Goal: Information Seeking & Learning: Learn about a topic

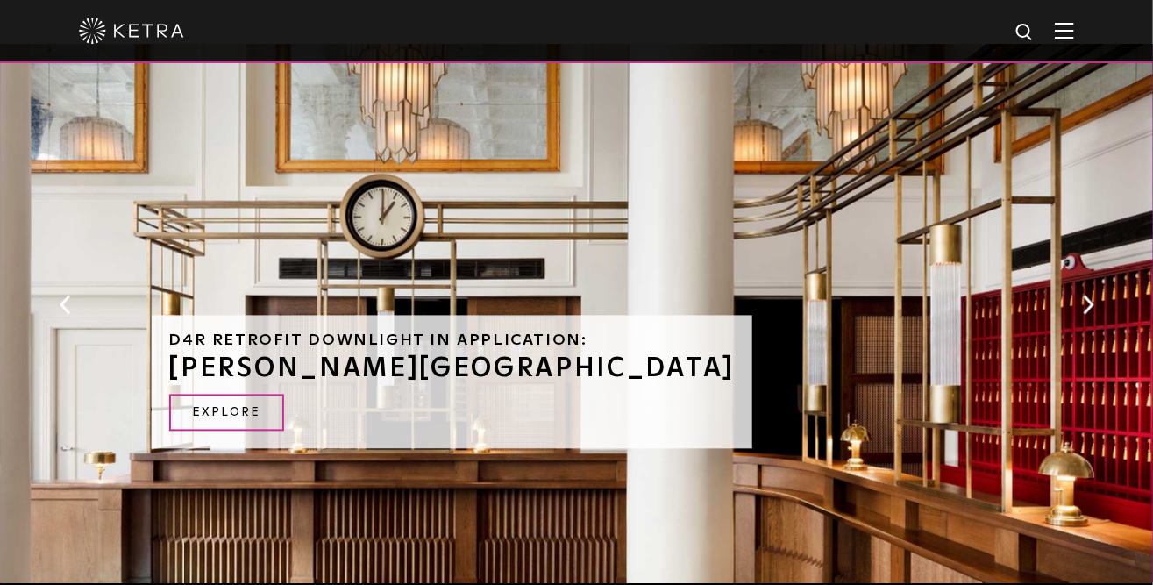
scroll to position [1275, 0]
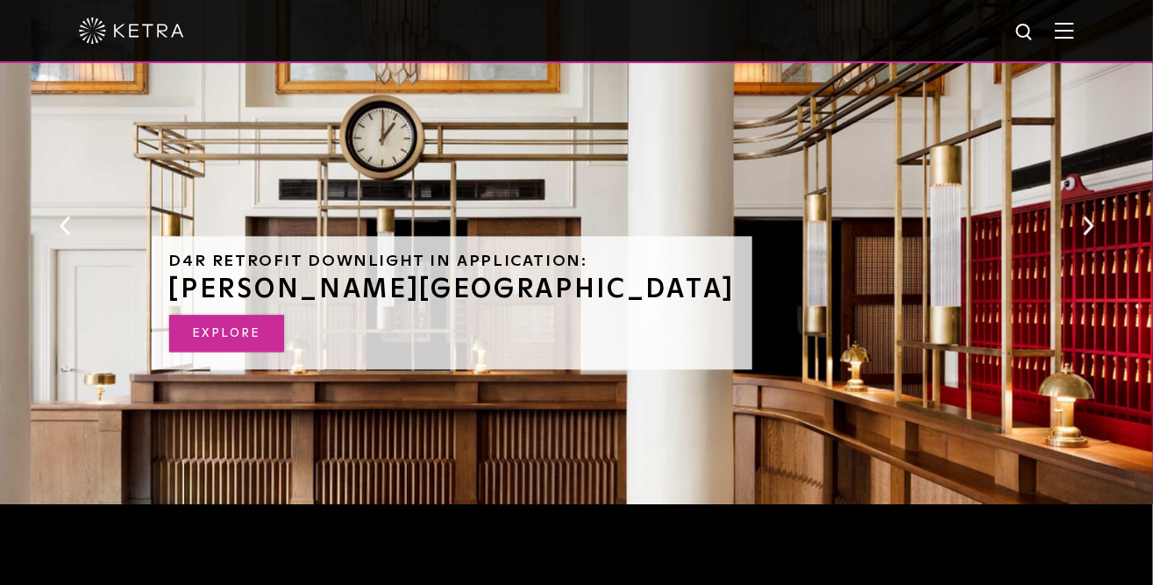
click at [258, 353] on link "EXPLORE" at bounding box center [226, 334] width 115 height 38
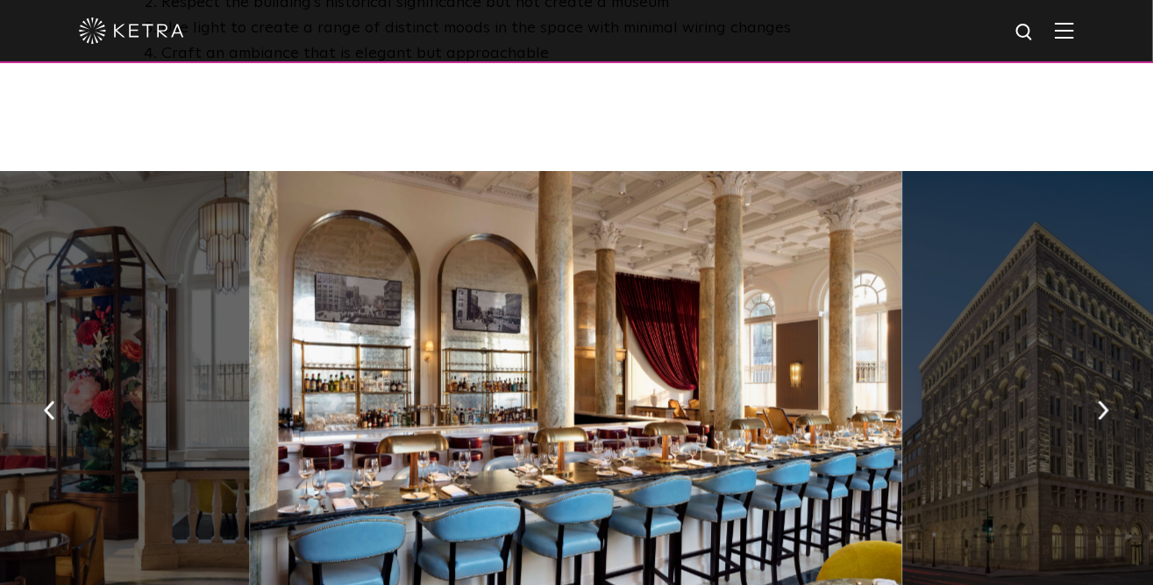
scroll to position [1195, 0]
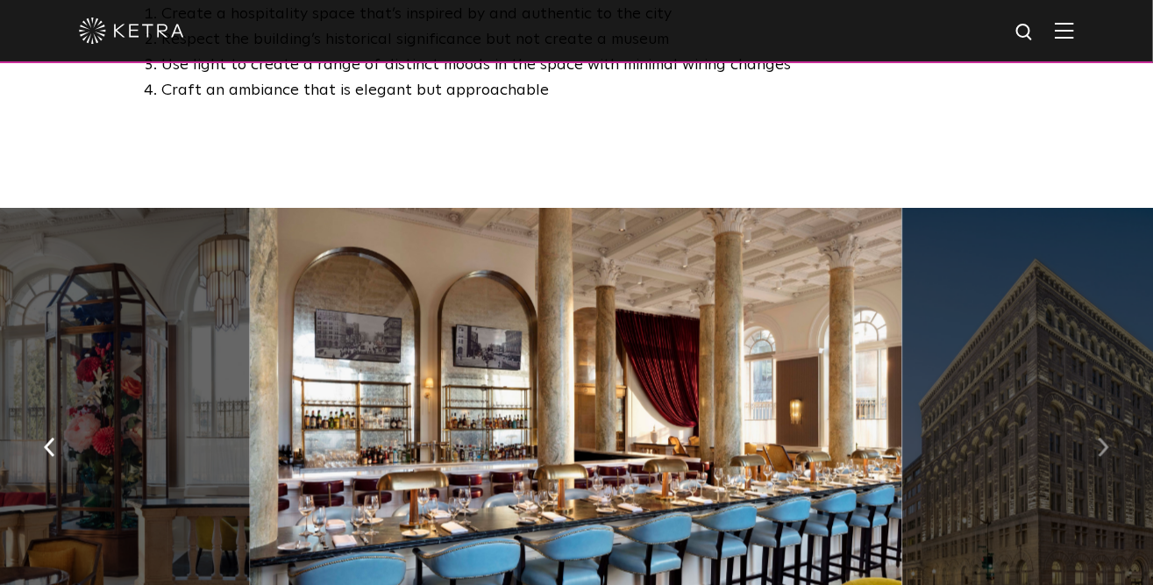
click at [1099, 438] on img "button" at bounding box center [1103, 447] width 11 height 19
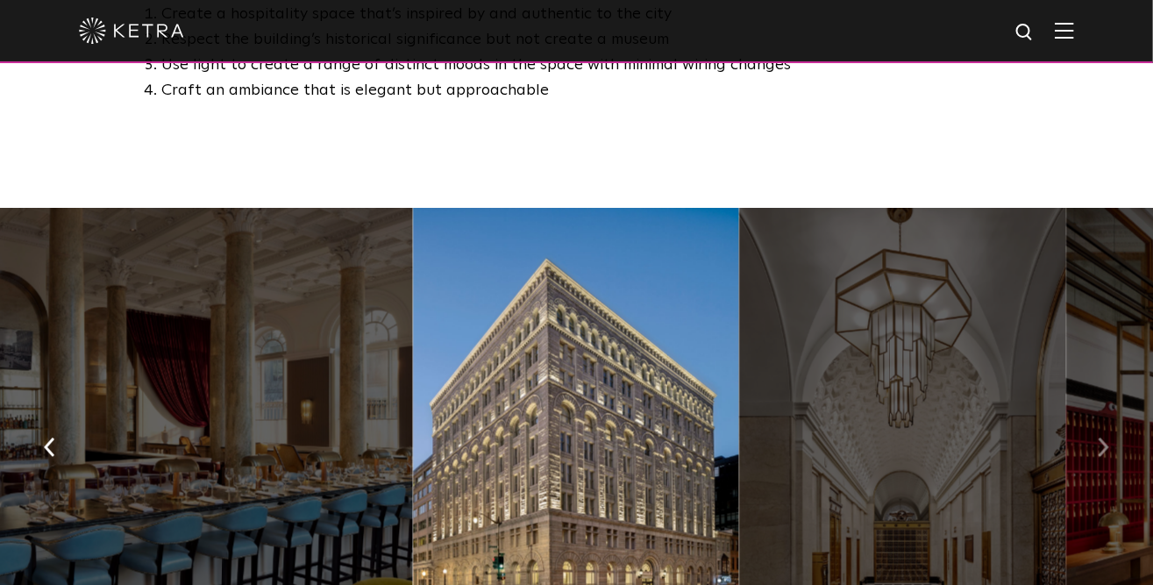
click at [1099, 438] on img "button" at bounding box center [1103, 447] width 11 height 19
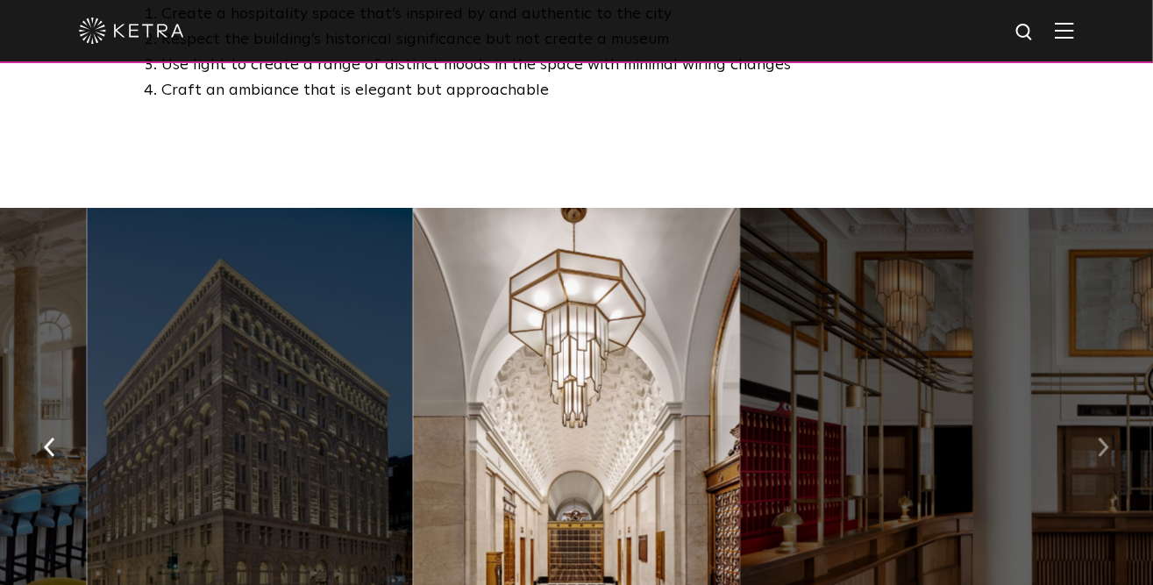
click at [1099, 438] on img "button" at bounding box center [1103, 447] width 11 height 19
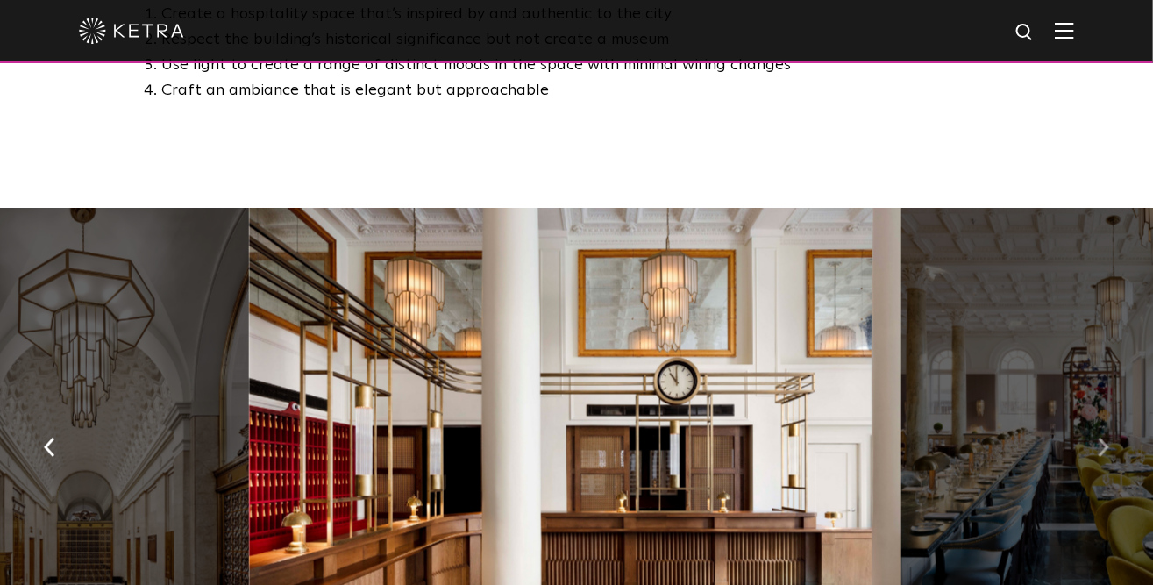
click at [1099, 438] on img "button" at bounding box center [1103, 447] width 11 height 19
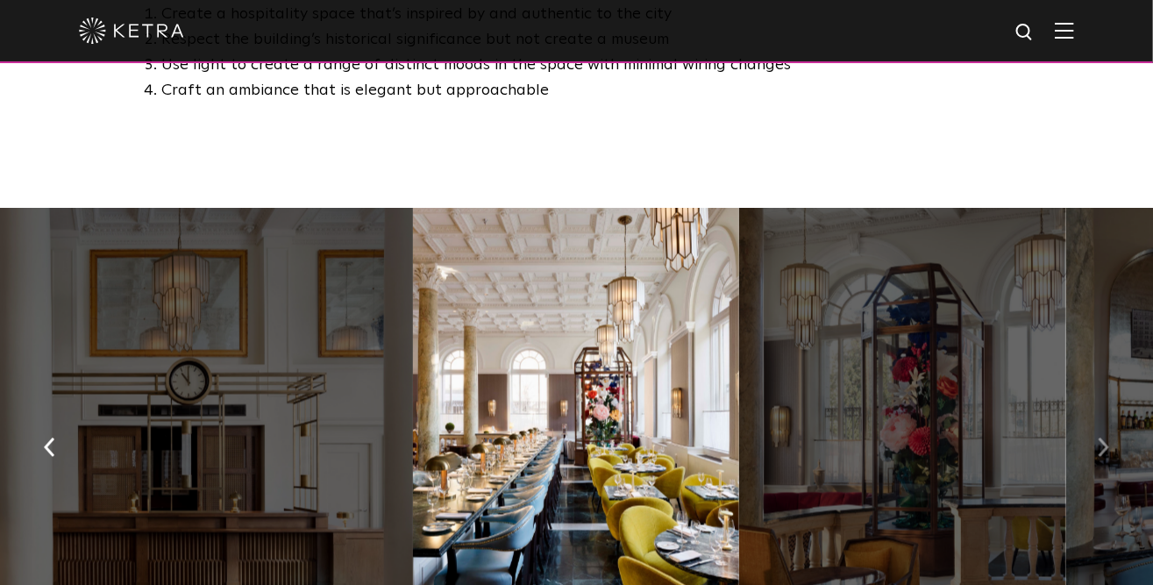
click at [1099, 438] on img "button" at bounding box center [1103, 447] width 11 height 19
